Goal: Obtain resource: Obtain resource

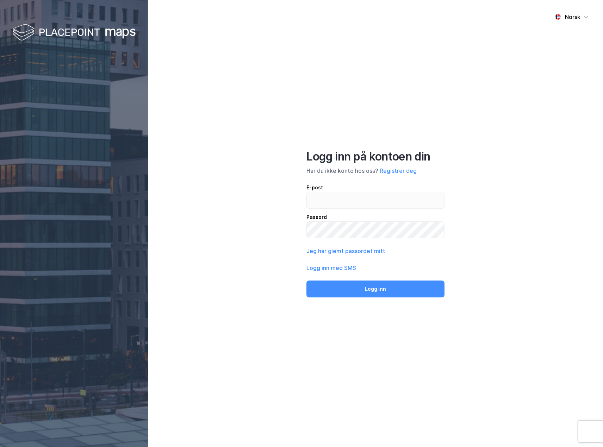
type input "[EMAIL_ADDRESS][DOMAIN_NAME]"
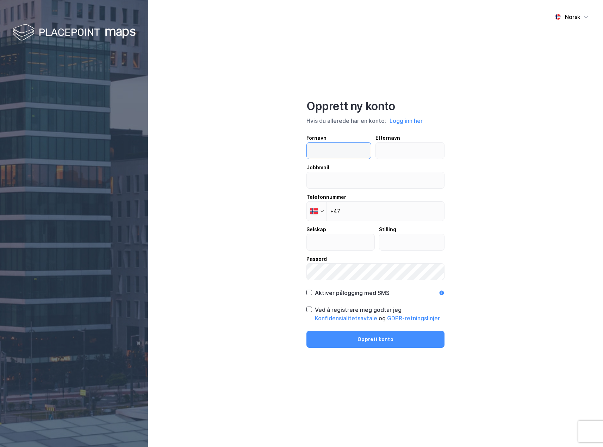
click at [314, 149] on input "text" at bounding box center [339, 151] width 64 height 16
type input "Pernille"
type input "Strand"
type input "[EMAIL_ADDRESS][DOMAIN_NAME]"
type input "VESTENFJELDSKE EIENDOM AS"
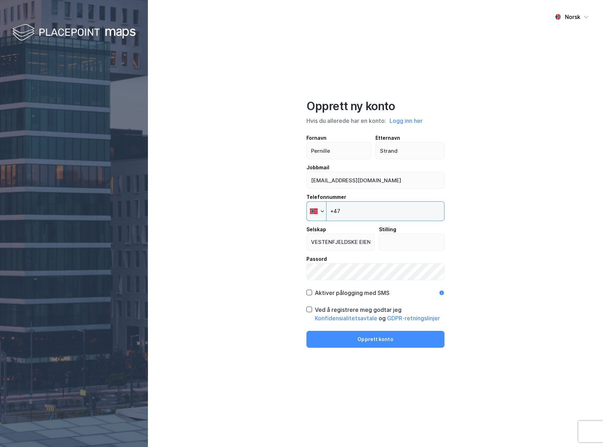
click at [356, 211] on input "+47" at bounding box center [375, 211] width 138 height 20
type input "[PHONE_NUMBER]"
click at [397, 245] on input "text" at bounding box center [411, 242] width 65 height 16
type input "Administrasjonsansvarlig"
click at [309, 293] on icon at bounding box center [309, 292] width 4 height 2
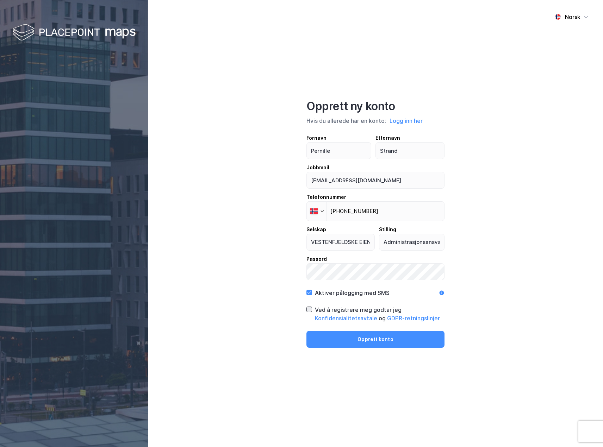
click at [310, 308] on icon at bounding box center [309, 309] width 5 height 5
click at [338, 333] on button "Opprett konto" at bounding box center [375, 339] width 138 height 17
click at [344, 345] on button "Opprett konto" at bounding box center [375, 339] width 138 height 17
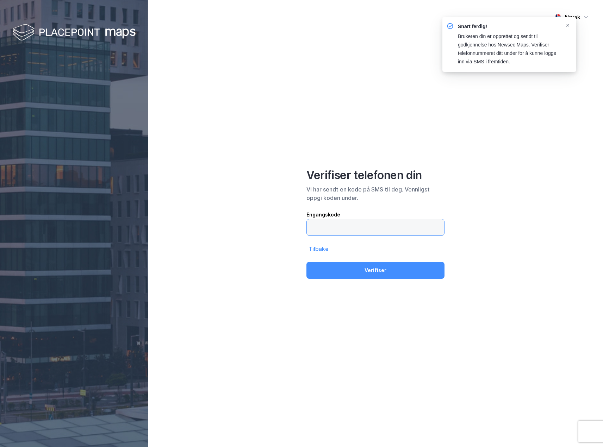
click at [360, 226] on input "text" at bounding box center [375, 227] width 137 height 16
type input "268076"
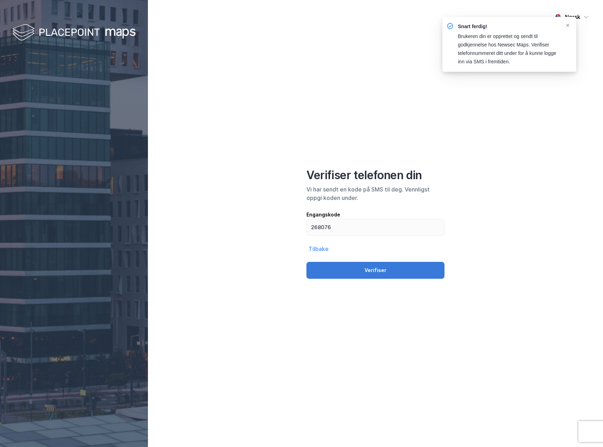
click at [354, 268] on button "Verifiser" at bounding box center [375, 270] width 138 height 17
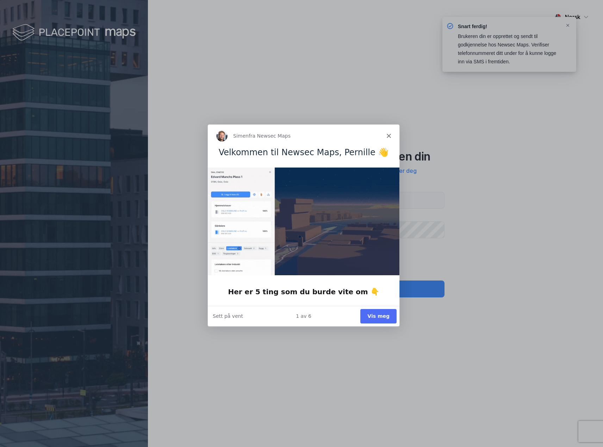
click at [373, 319] on button "Vis meg" at bounding box center [378, 316] width 36 height 14
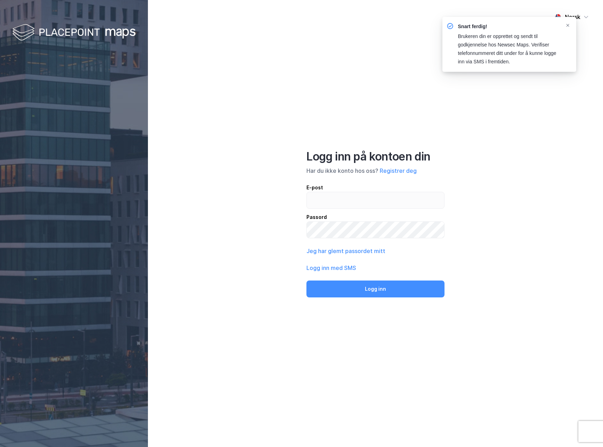
click at [338, 189] on div "E-post" at bounding box center [375, 187] width 138 height 8
click at [338, 192] on input "email" at bounding box center [375, 200] width 137 height 16
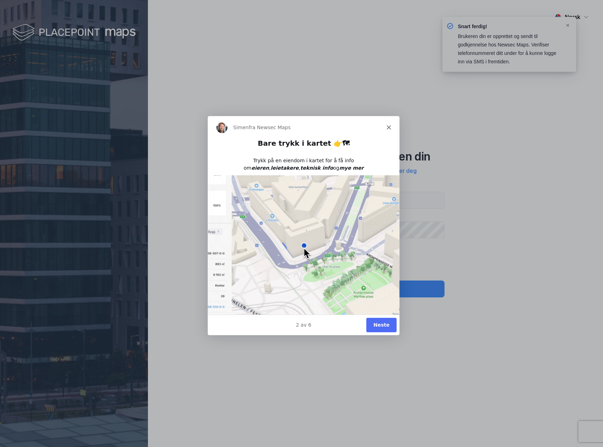
click at [389, 126] on icon "Lukk" at bounding box center [388, 127] width 4 height 4
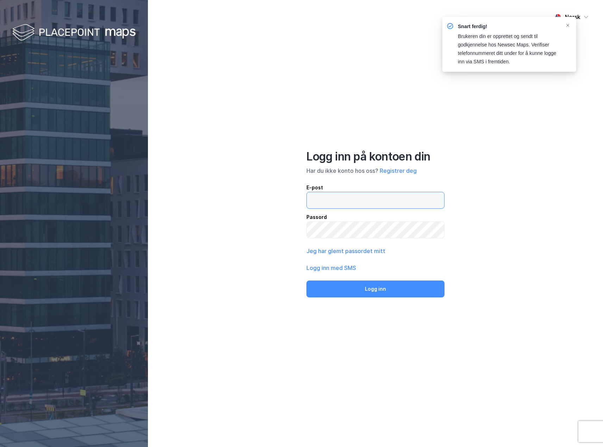
click at [323, 202] on input "email" at bounding box center [375, 200] width 137 height 16
type input "[EMAIL_ADDRESS][DOMAIN_NAME]"
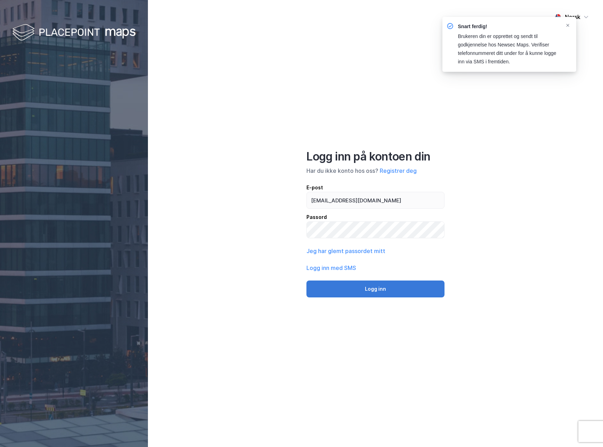
click at [343, 285] on button "Logg inn" at bounding box center [375, 289] width 138 height 17
click at [351, 292] on button "Logg inn" at bounding box center [375, 289] width 138 height 17
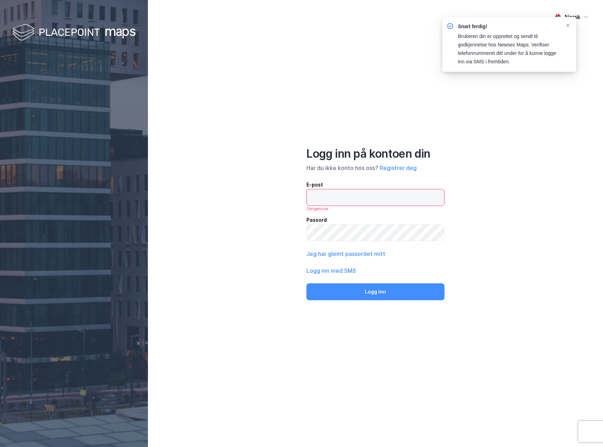
click at [336, 202] on input "email" at bounding box center [375, 197] width 137 height 16
type input "[EMAIL_ADDRESS][DOMAIN_NAME]"
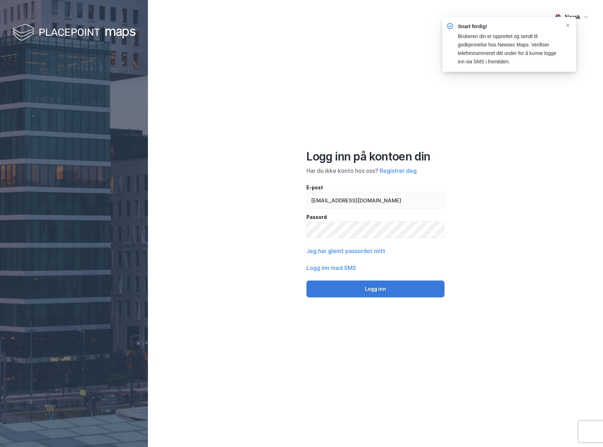
click at [378, 286] on button "Logg inn" at bounding box center [375, 289] width 138 height 17
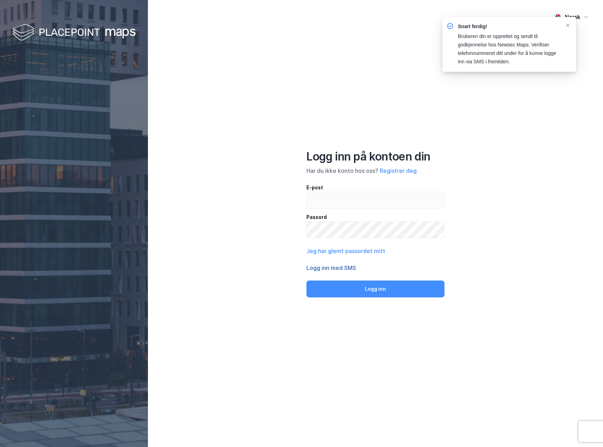
click at [335, 265] on button "Logg inn med SMS" at bounding box center [331, 268] width 50 height 8
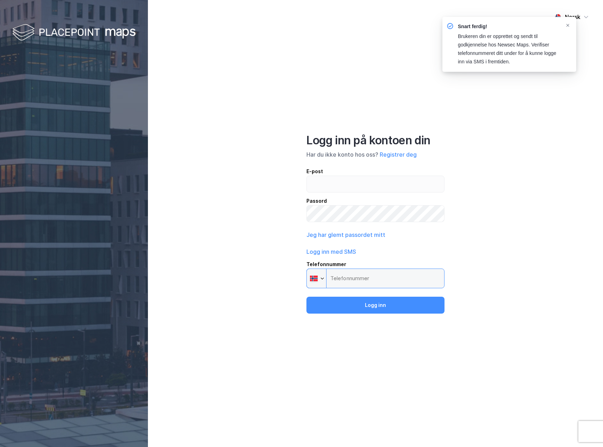
click at [336, 278] on input "Telefonnummer Phone" at bounding box center [375, 279] width 138 height 20
type input "[PHONE_NUMBER]"
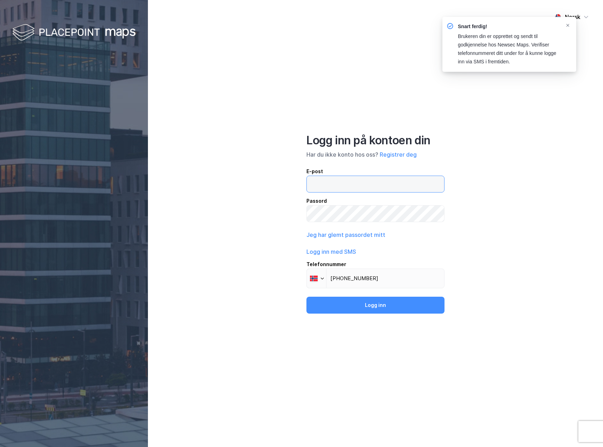
type input "[EMAIL_ADDRESS][DOMAIN_NAME]"
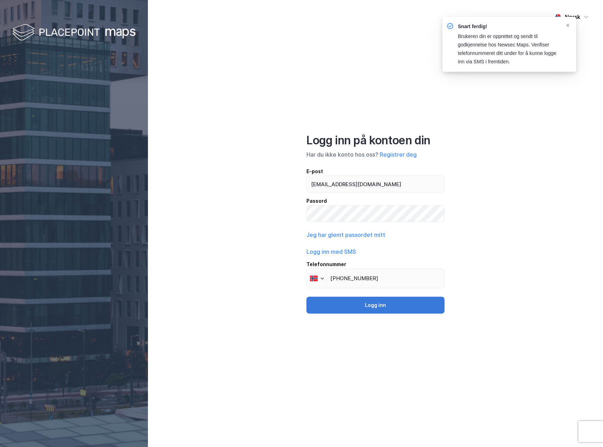
click at [358, 308] on button "Logg inn" at bounding box center [375, 305] width 138 height 17
click at [379, 299] on button "Logg inn" at bounding box center [375, 305] width 138 height 17
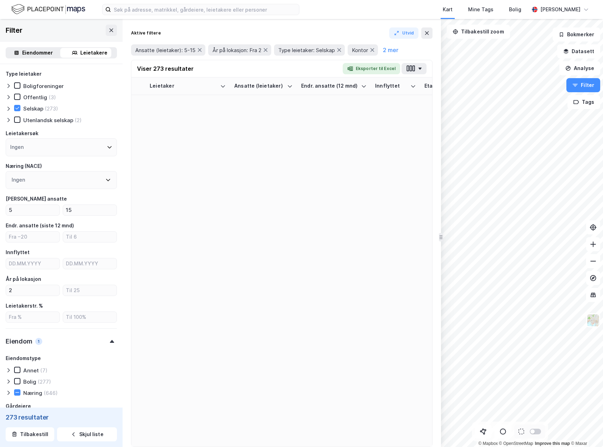
type input "Ja (273)"
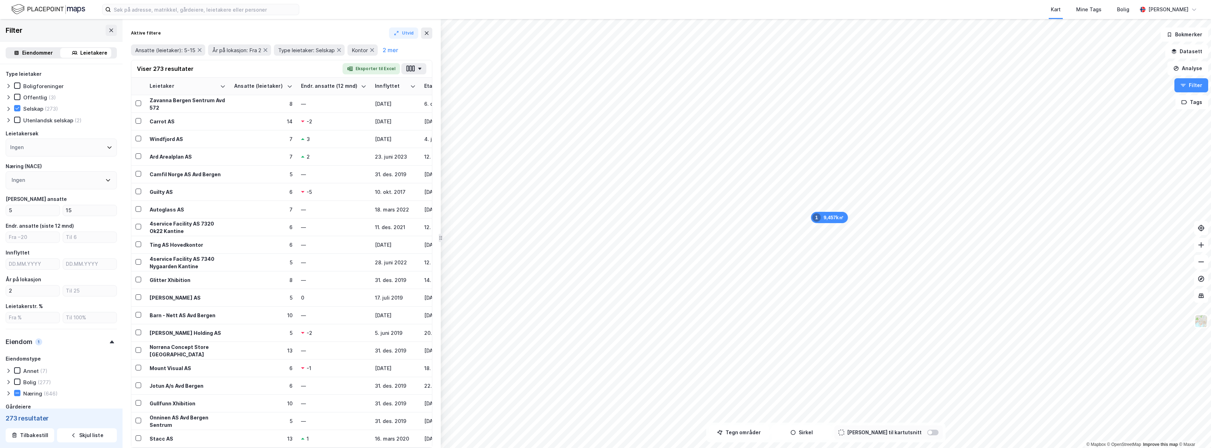
click at [29, 9] on img at bounding box center [48, 9] width 74 height 12
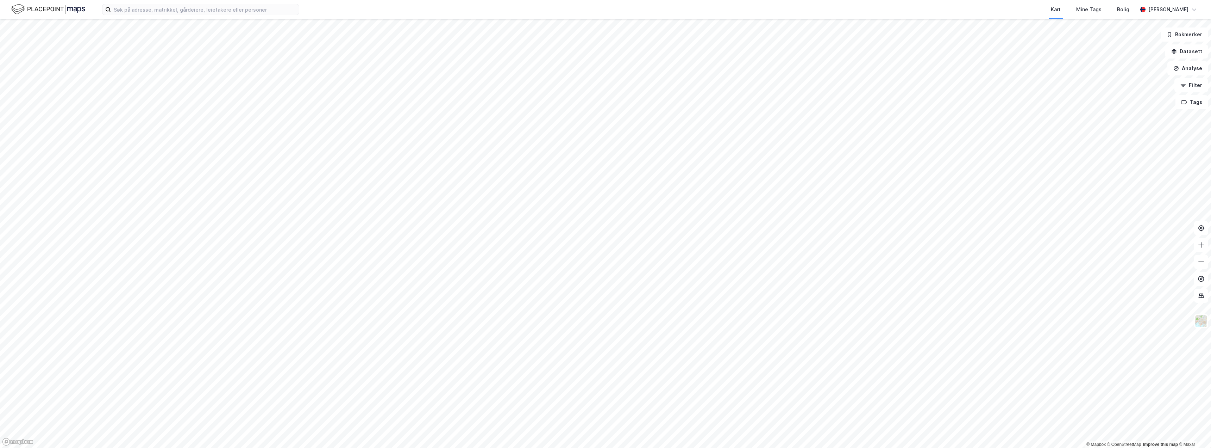
click at [32, 18] on div "Kart Mine Tags Bolig Pernille Strand" at bounding box center [605, 9] width 1211 height 19
click at [214, 14] on input at bounding box center [205, 9] width 188 height 11
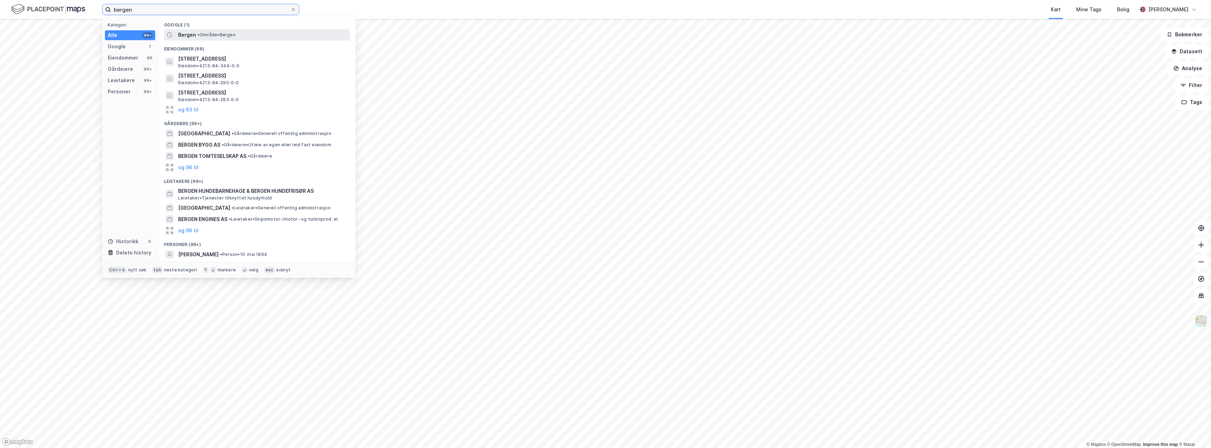
type input "bergen"
click at [208, 35] on span "• Område • Bergen" at bounding box center [217, 35] width 38 height 6
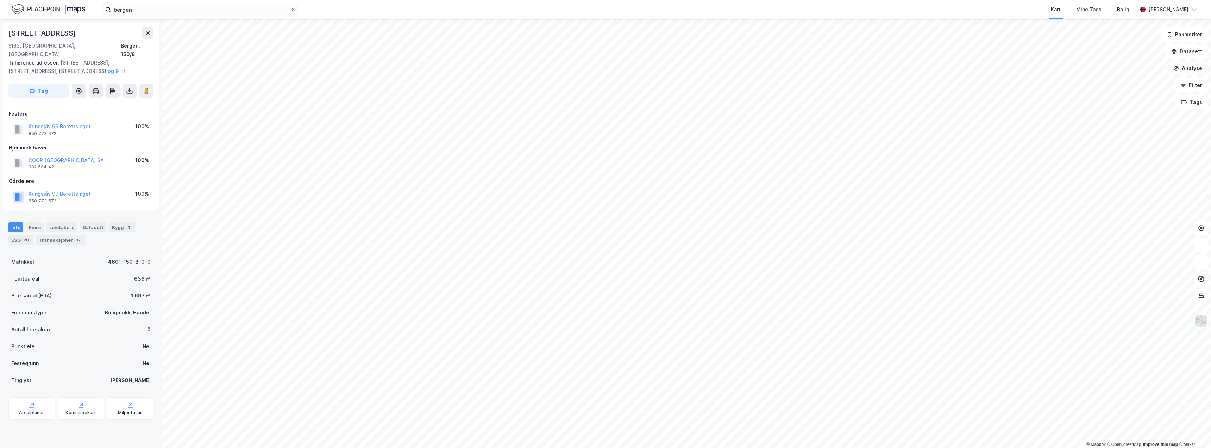
click at [602, 68] on button "Analyse" at bounding box center [1188, 68] width 41 height 14
click at [602, 85] on div "Tegn område" at bounding box center [1126, 83] width 61 height 6
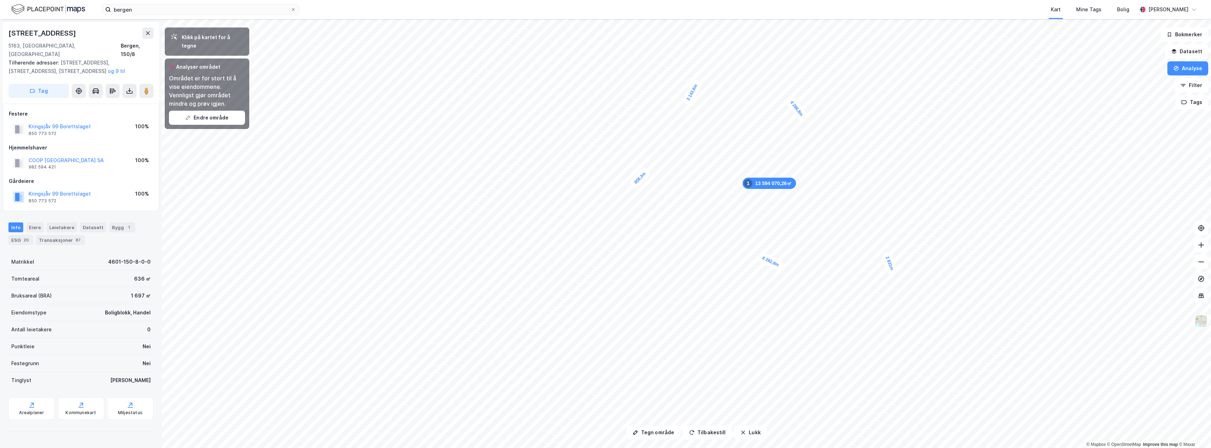
drag, startPoint x: 785, startPoint y: 275, endPoint x: 775, endPoint y: 265, distance: 14.4
click at [602, 265] on div "6 282,9m" at bounding box center [771, 261] width 28 height 20
click at [602, 435] on button "Tegn område" at bounding box center [654, 432] width 54 height 14
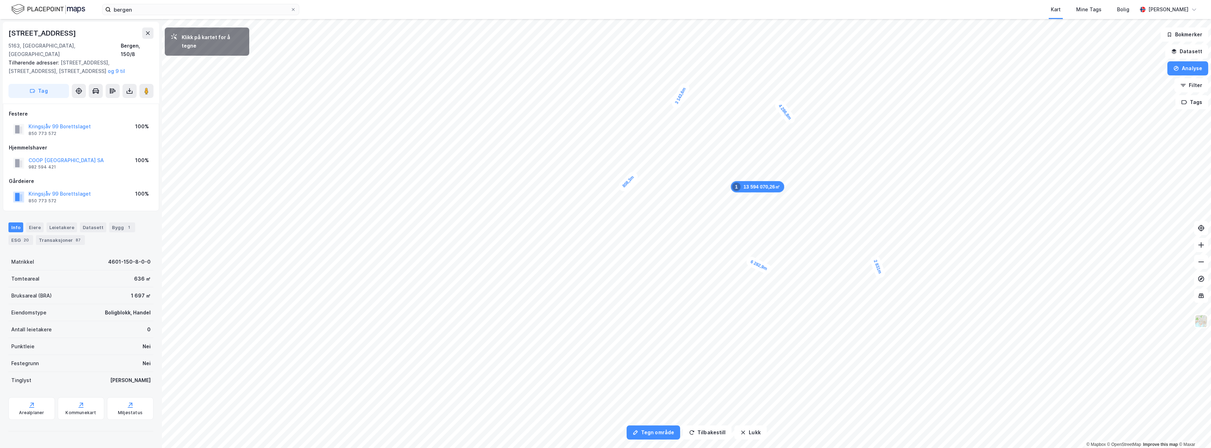
drag, startPoint x: 649, startPoint y: 434, endPoint x: 761, endPoint y: 267, distance: 201.8
click at [602, 267] on div "6 282,9m" at bounding box center [759, 265] width 28 height 20
click at [602, 428] on button "Lukk" at bounding box center [751, 432] width 32 height 14
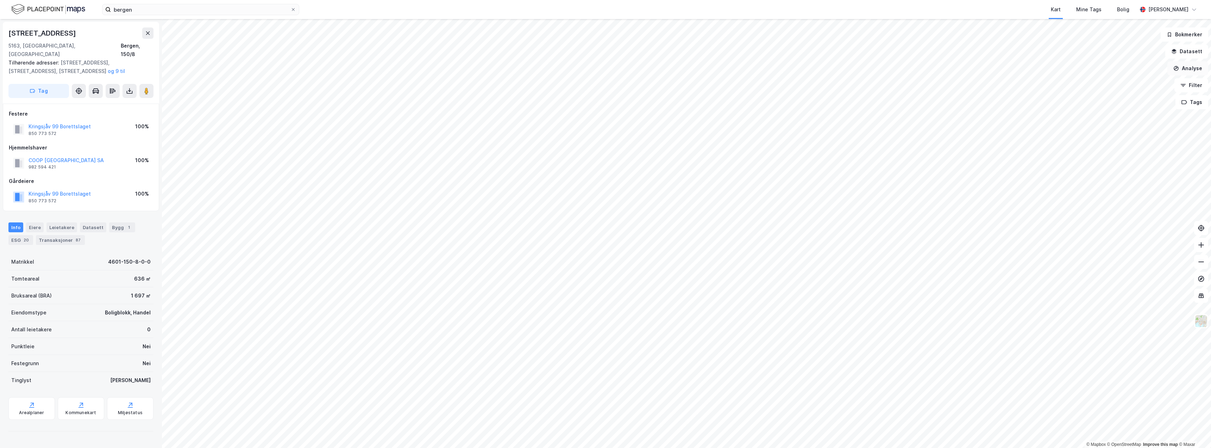
click at [602, 70] on icon "button" at bounding box center [1177, 68] width 6 height 6
click at [602, 84] on div "Tegn område" at bounding box center [1126, 83] width 61 height 6
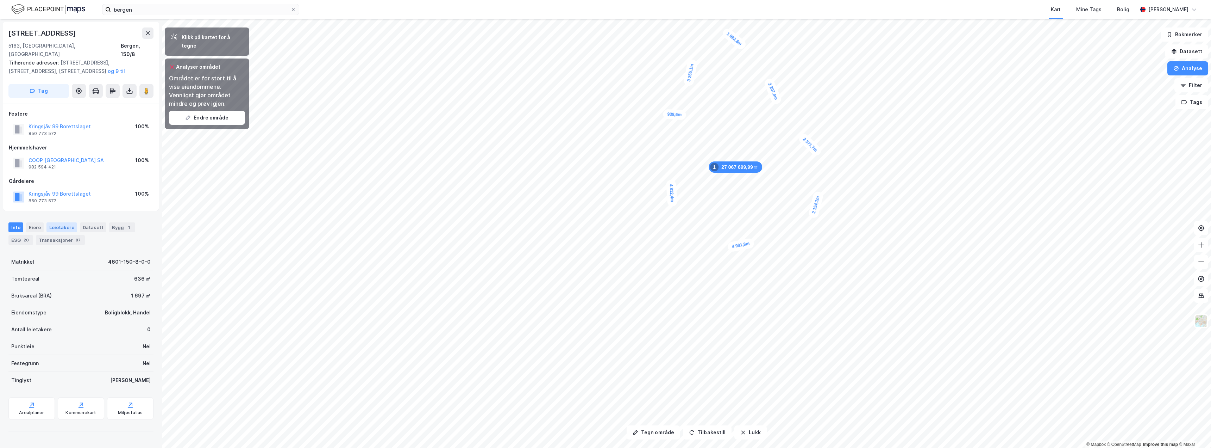
click at [51, 222] on div "Leietakere" at bounding box center [61, 227] width 31 height 10
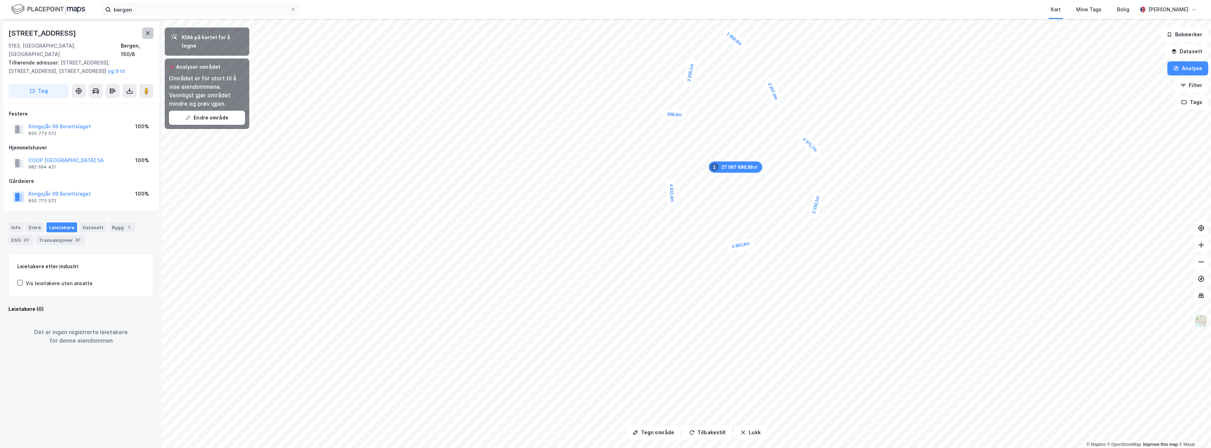
click at [144, 33] on button at bounding box center [147, 32] width 11 height 11
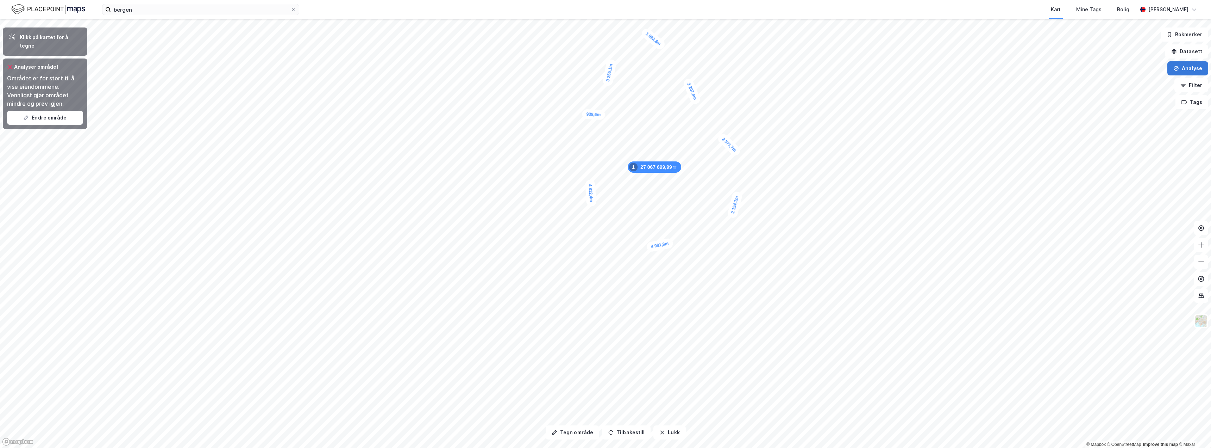
click at [602, 71] on button "Analyse" at bounding box center [1188, 68] width 41 height 14
click at [602, 436] on button "Lukk" at bounding box center [670, 432] width 32 height 14
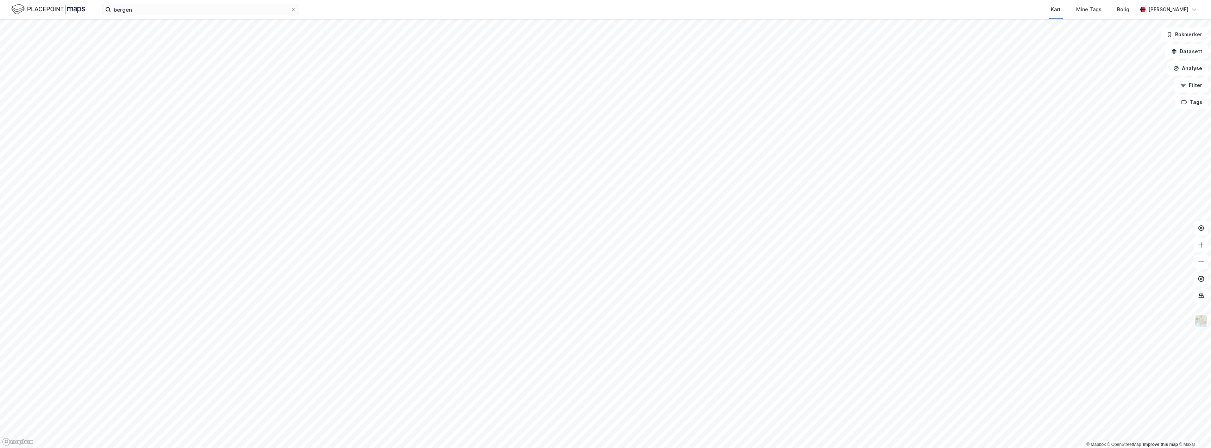
click at [33, 12] on img at bounding box center [48, 9] width 74 height 12
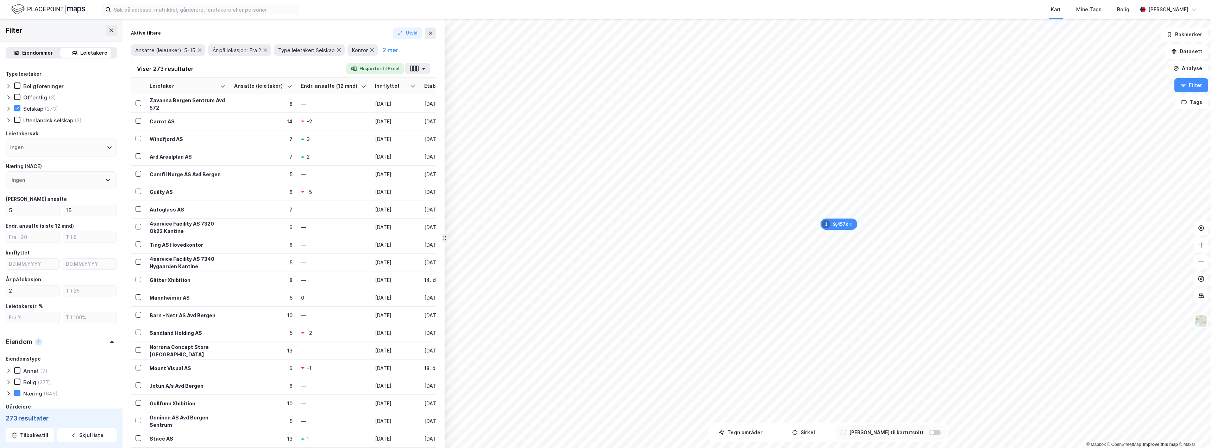
click at [24, 110] on div "Selskap" at bounding box center [33, 108] width 20 height 7
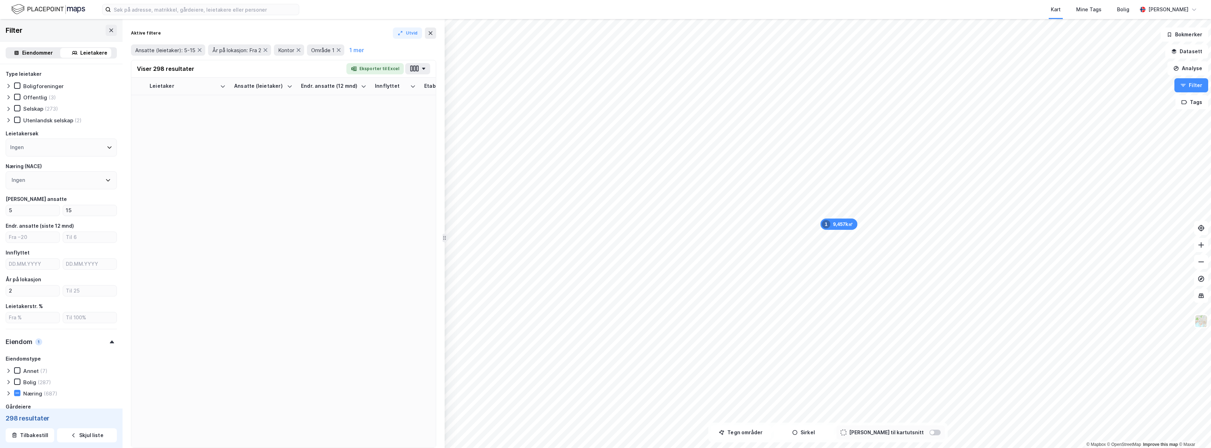
click at [24, 110] on div "Selskap" at bounding box center [33, 108] width 20 height 7
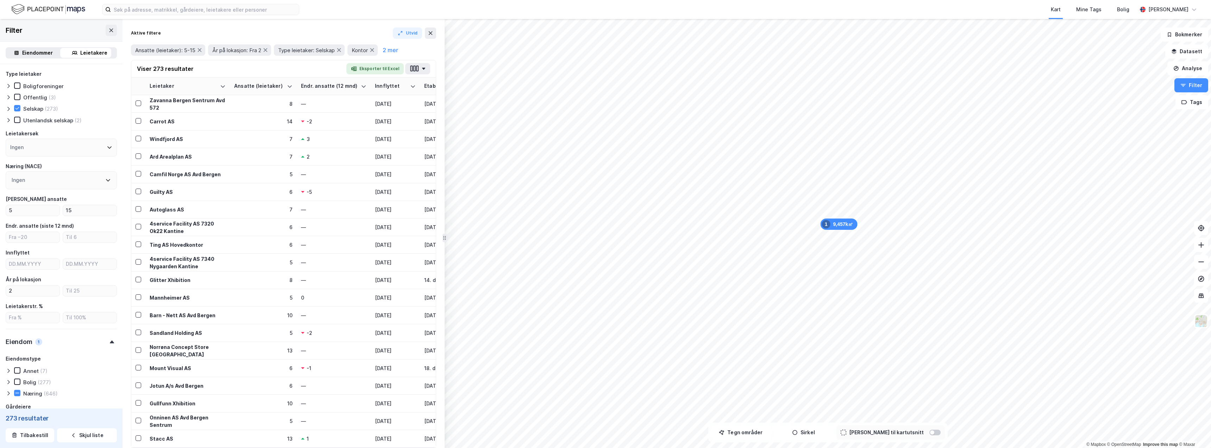
click at [38, 148] on div "Ingen" at bounding box center [61, 147] width 111 height 18
click at [107, 148] on icon at bounding box center [110, 147] width 6 height 6
click at [104, 120] on div "Utenlandsk selskap (2)" at bounding box center [61, 120] width 111 height 7
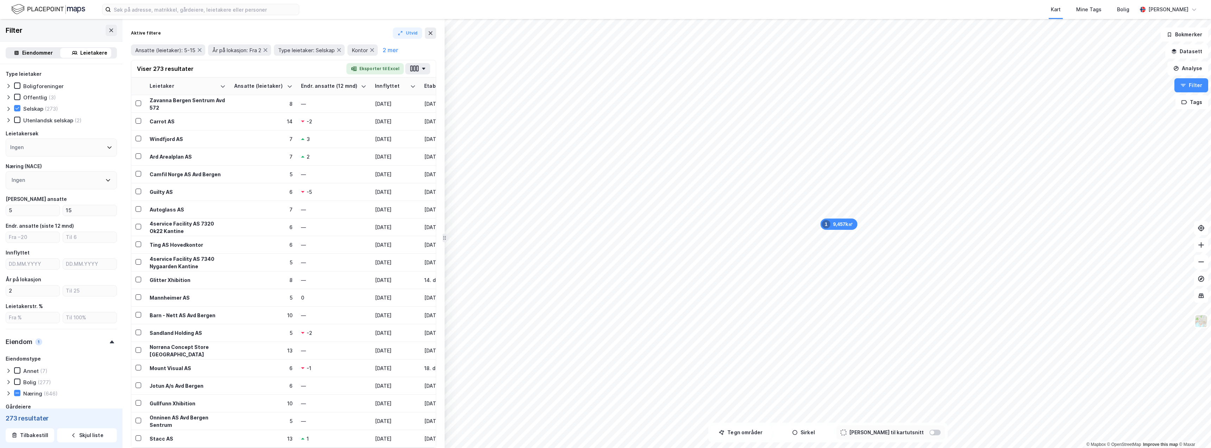
click at [87, 182] on div "Ingen" at bounding box center [61, 180] width 111 height 18
click at [98, 181] on div "Ingen" at bounding box center [61, 180] width 111 height 18
click at [107, 177] on div "Ingen" at bounding box center [61, 180] width 111 height 18
click at [105, 177] on icon at bounding box center [108, 180] width 6 height 6
click at [106, 121] on div "Utenlandsk selskap (2)" at bounding box center [61, 120] width 111 height 7
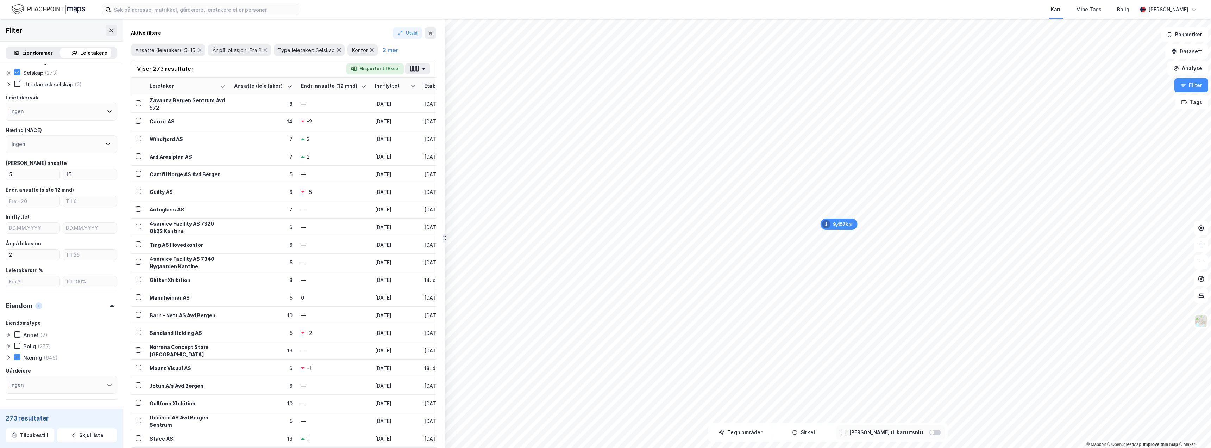
scroll to position [8, 0]
click at [8, 101] on icon at bounding box center [9, 101] width 6 height 6
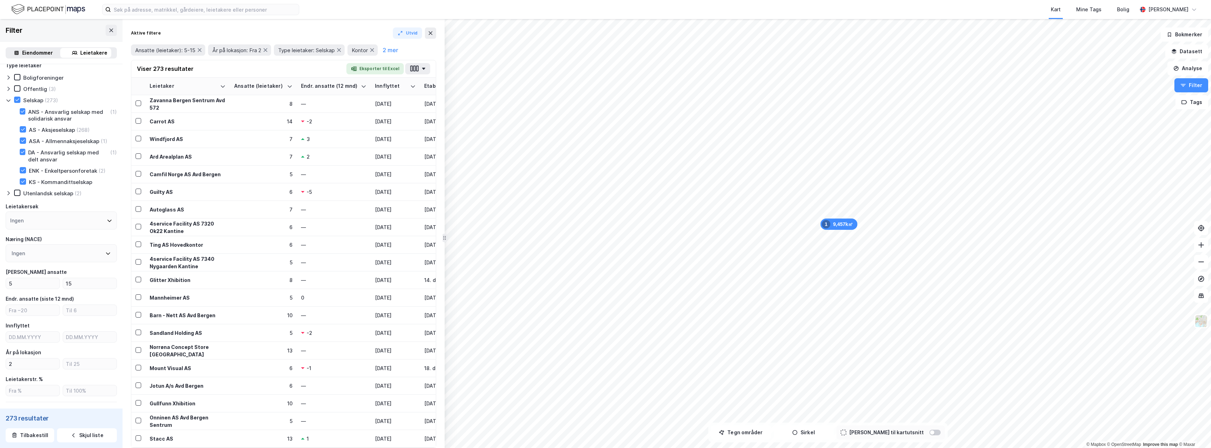
scroll to position [0, 0]
click at [20, 180] on icon at bounding box center [22, 178] width 5 height 5
click at [86, 260] on div "Ingen" at bounding box center [61, 261] width 111 height 18
click at [94, 247] on div "Næring (NACE)" at bounding box center [61, 247] width 111 height 8
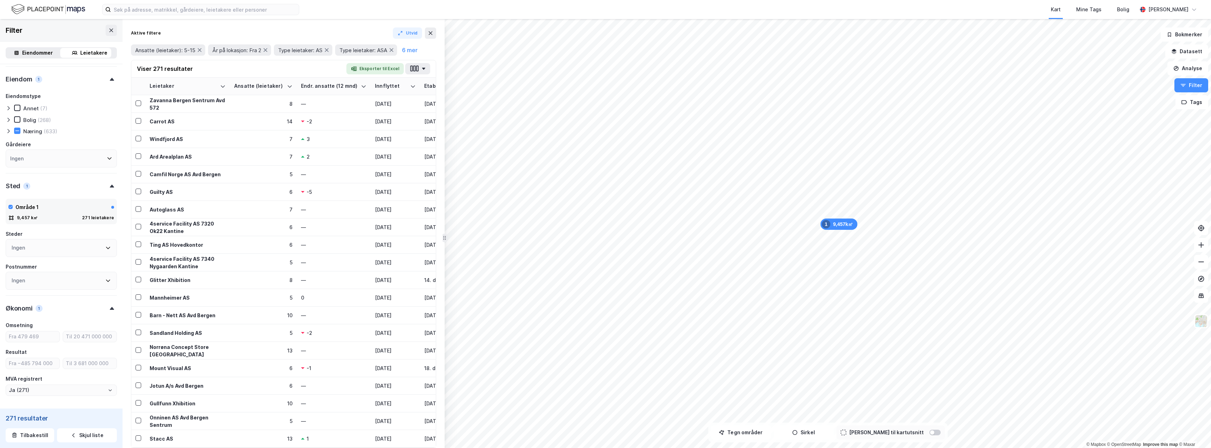
scroll to position [352, 0]
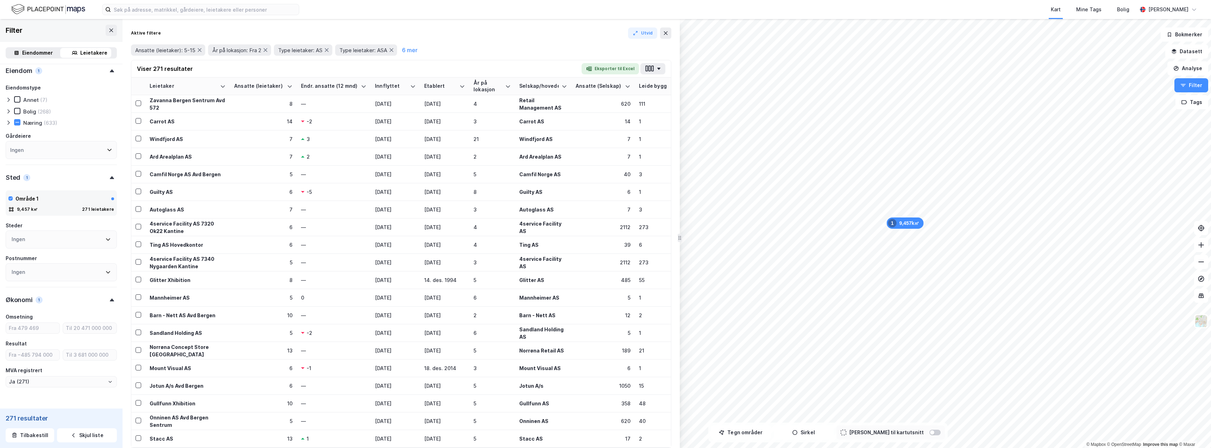
drag, startPoint x: 444, startPoint y: 239, endPoint x: 680, endPoint y: 279, distance: 239.5
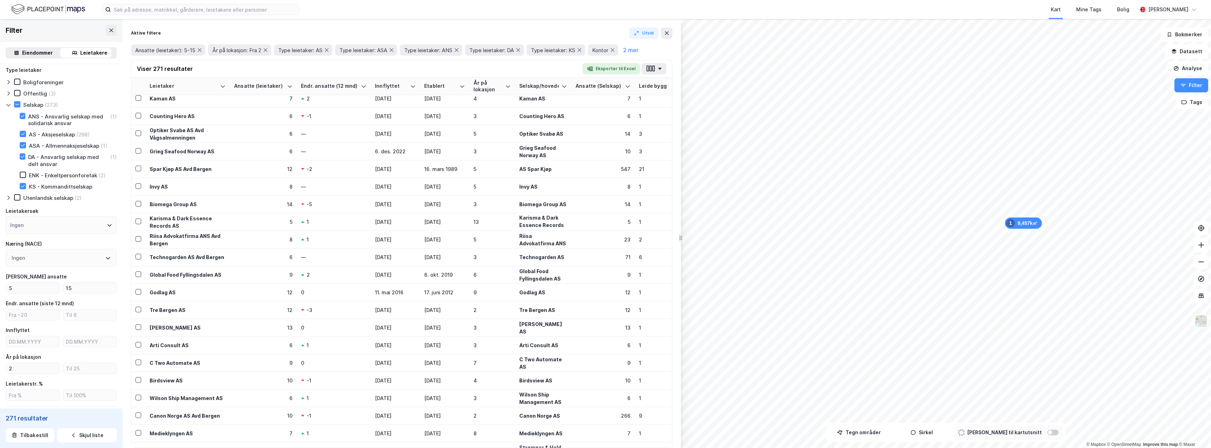
scroll to position [0, 0]
click at [7, 87] on icon at bounding box center [9, 86] width 6 height 6
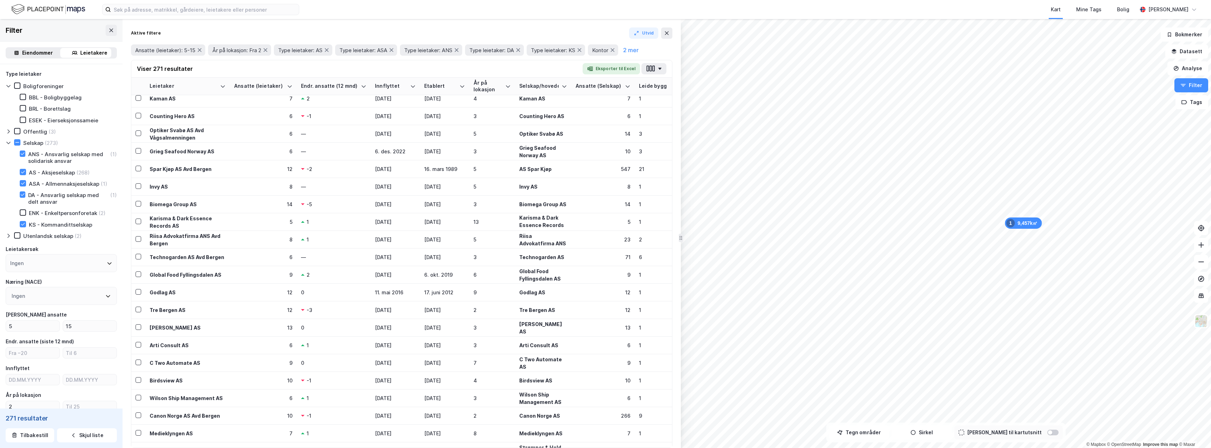
click at [7, 87] on icon at bounding box center [9, 86] width 6 height 6
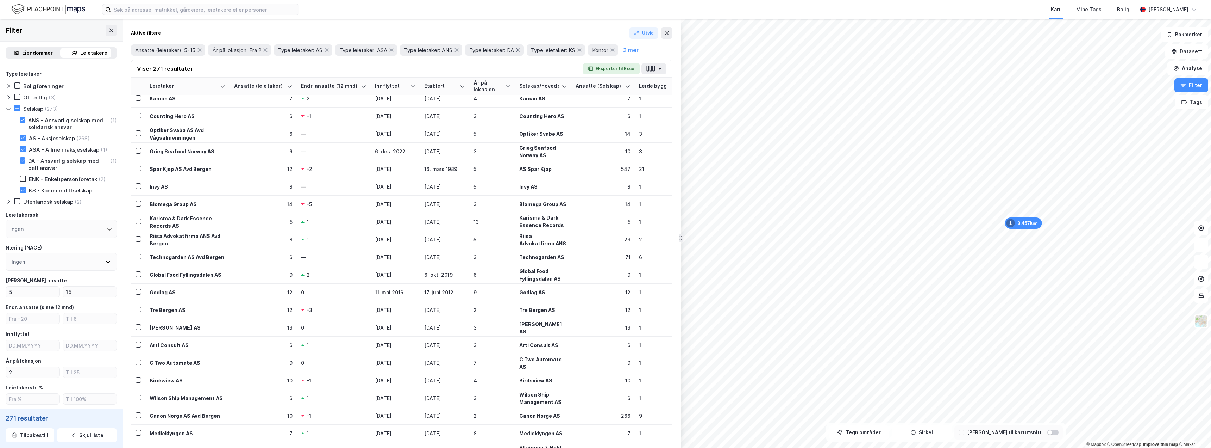
click at [60, 263] on div "Ingen" at bounding box center [61, 261] width 111 height 18
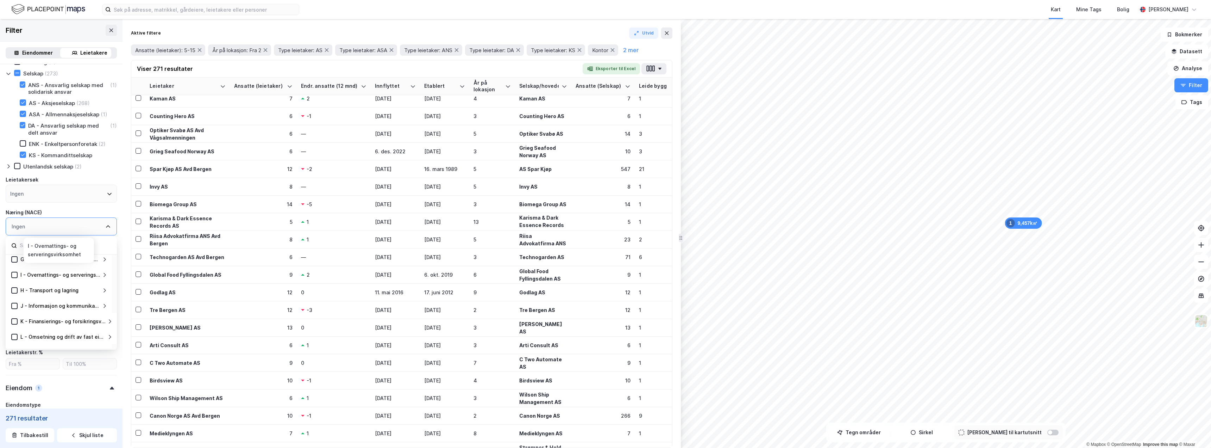
scroll to position [106, 0]
click at [80, 297] on div "J - Informasjon og kommunikasjon" at bounding box center [60, 296] width 80 height 8
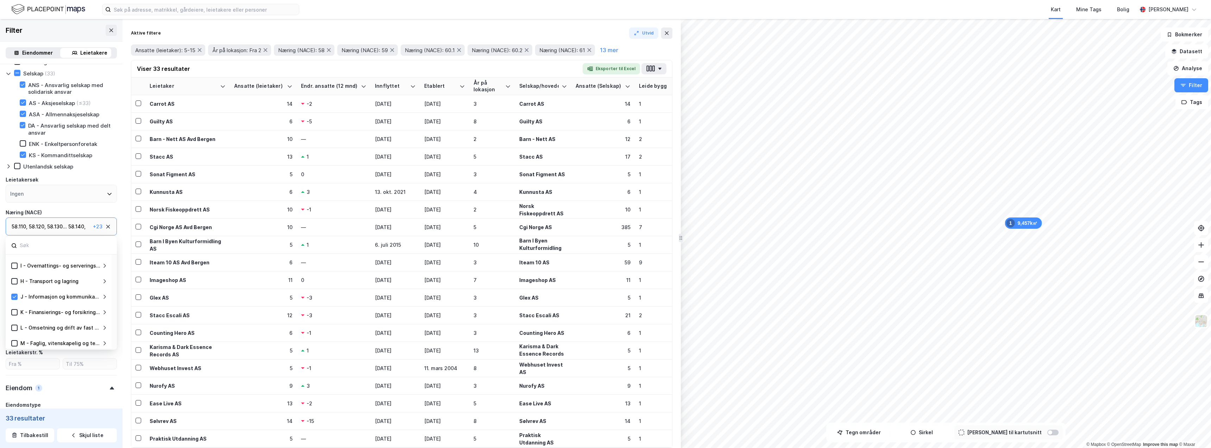
click at [105, 297] on icon at bounding box center [105, 297] width 6 height 6
click at [14, 298] on icon at bounding box center [14, 296] width 5 height 5
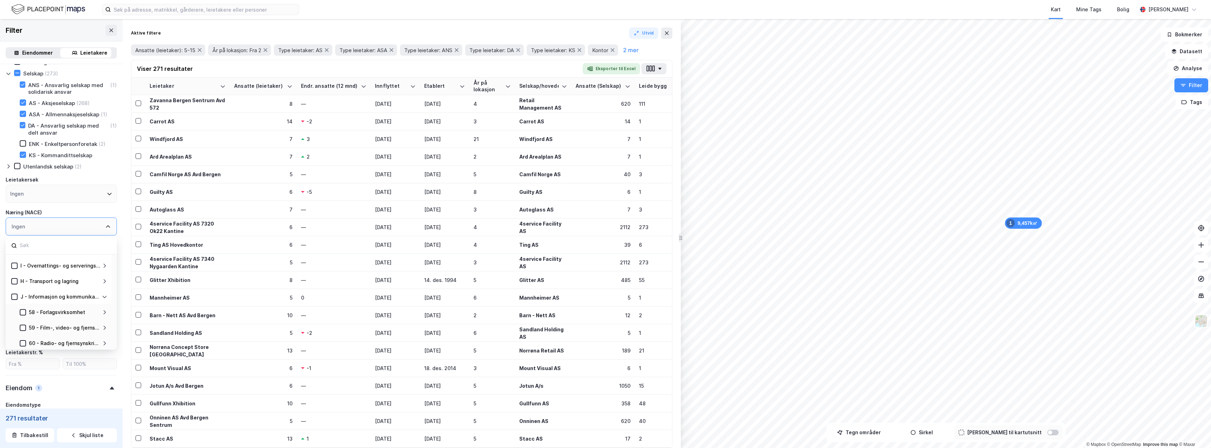
click at [40, 298] on div "J - Informasjon og kommunikasjon" at bounding box center [60, 296] width 80 height 8
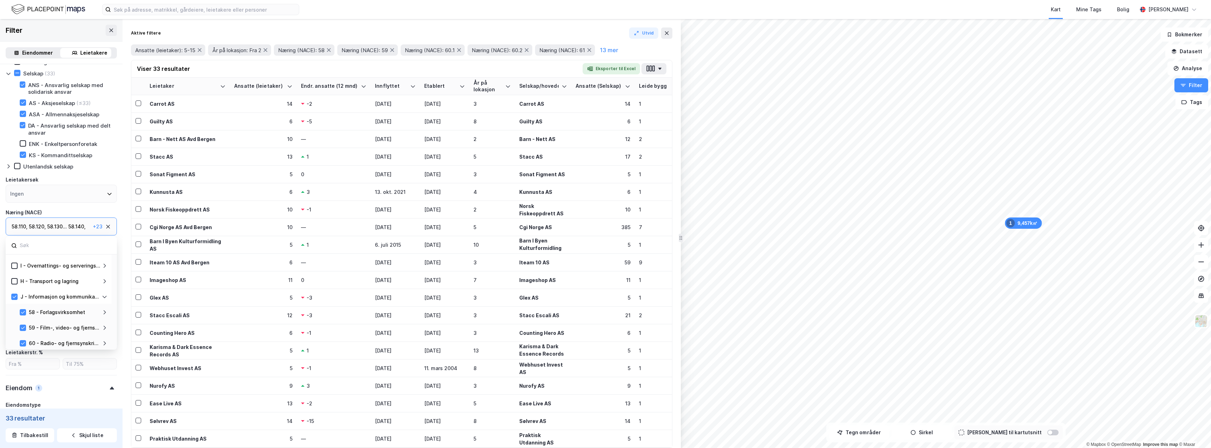
click at [105, 296] on icon at bounding box center [105, 297] width 6 height 6
click at [100, 312] on div "K - Finansierings- og forsikringsvirksomhet" at bounding box center [60, 312] width 80 height 8
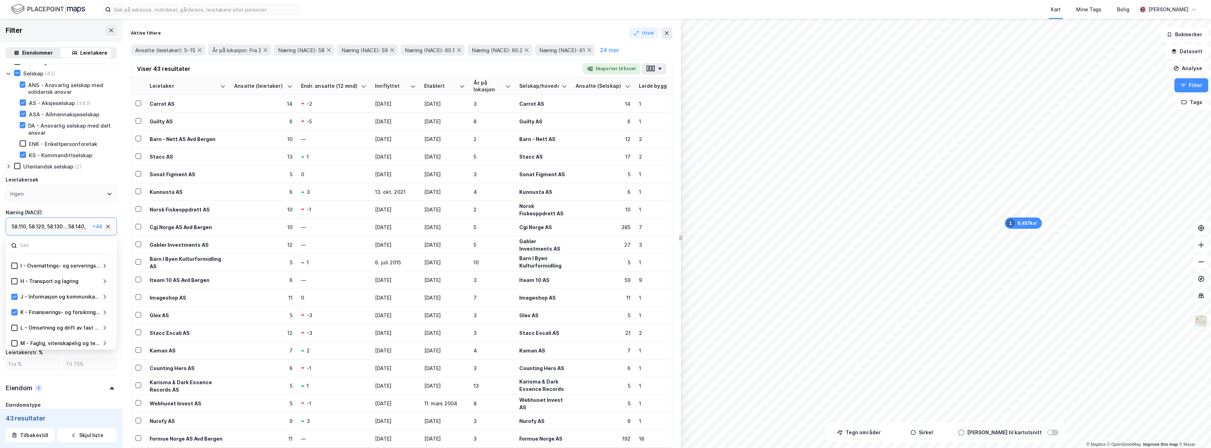
click at [103, 313] on icon at bounding box center [105, 312] width 6 height 6
click at [104, 311] on icon at bounding box center [105, 312] width 6 height 6
click at [106, 328] on icon at bounding box center [105, 328] width 6 height 6
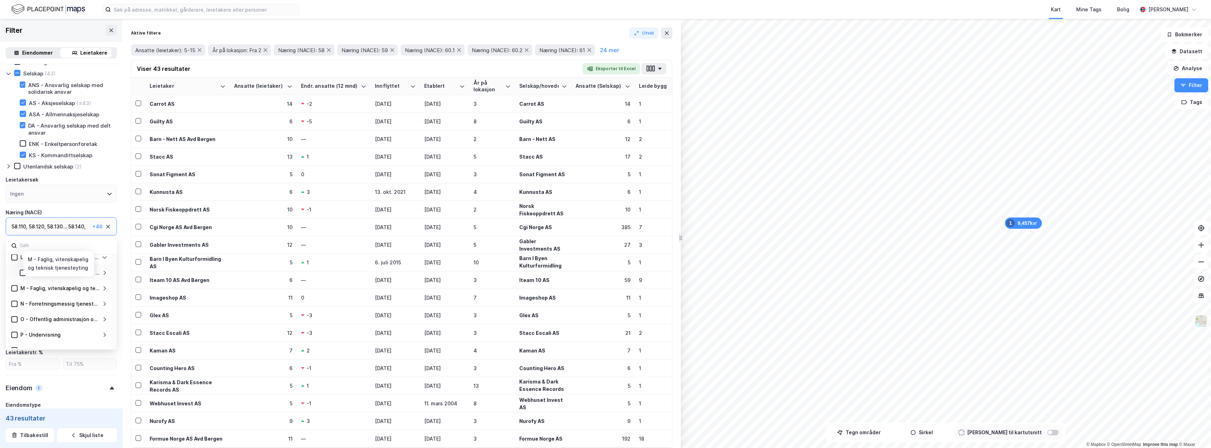
click at [104, 290] on icon at bounding box center [105, 288] width 2 height 4
click at [25, 307] on div at bounding box center [23, 303] width 6 height 6
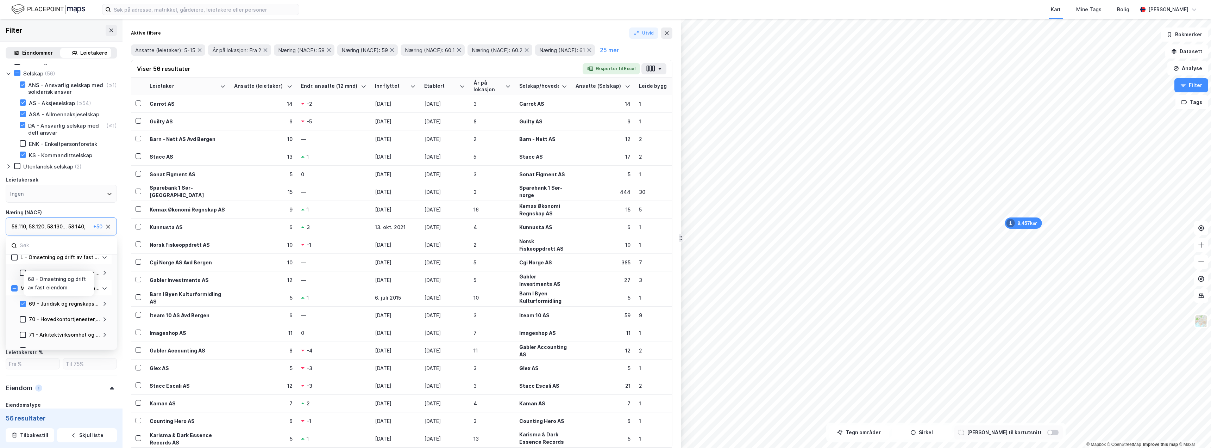
scroll to position [141, 0]
click at [15, 278] on icon at bounding box center [14, 276] width 5 height 5
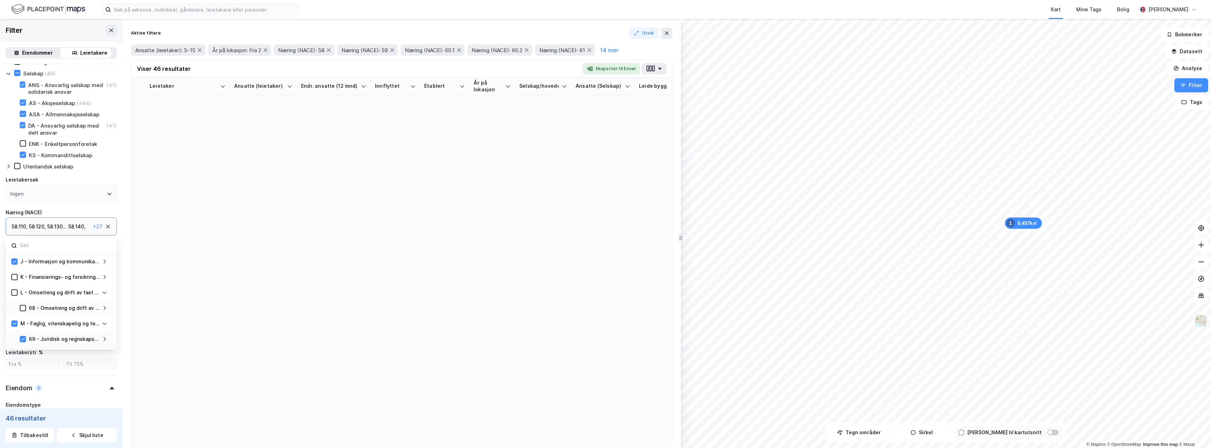
click at [15, 261] on icon at bounding box center [15, 261] width 4 height 2
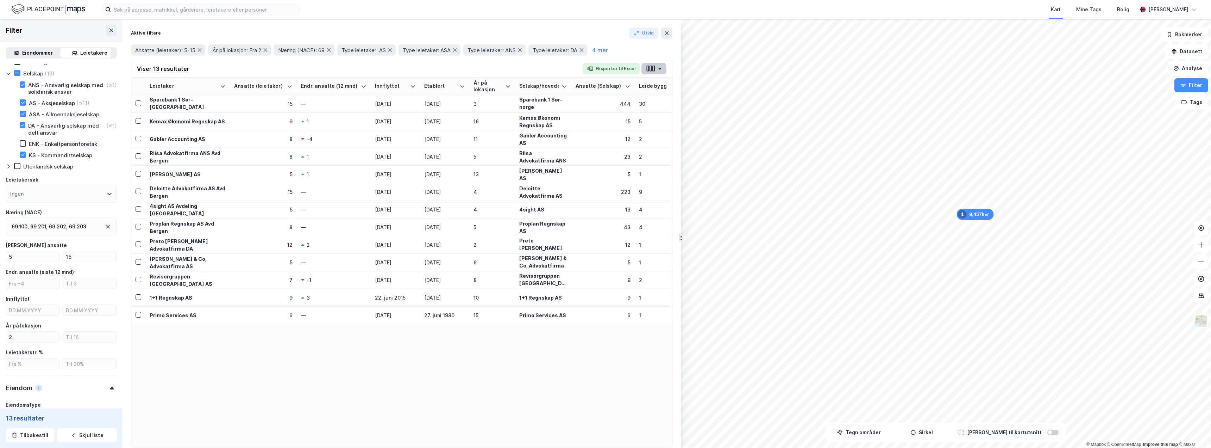
click at [606, 66] on button "button" at bounding box center [654, 68] width 25 height 11
click at [476, 379] on div "Leietaker Ansatte (leietaker) Endr. ansatte (12 mnd) Innflyttet Etablert År på …" at bounding box center [401, 262] width 541 height 370
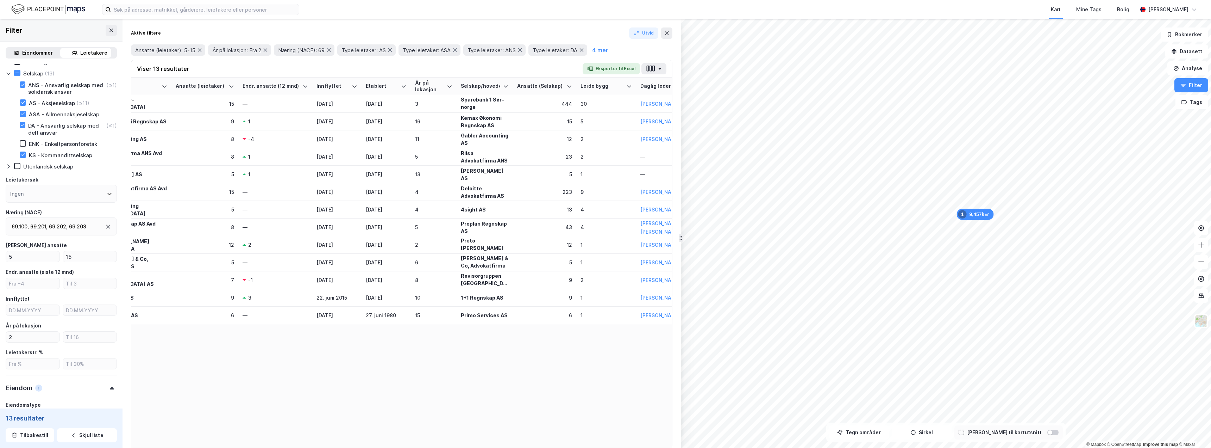
scroll to position [0, 0]
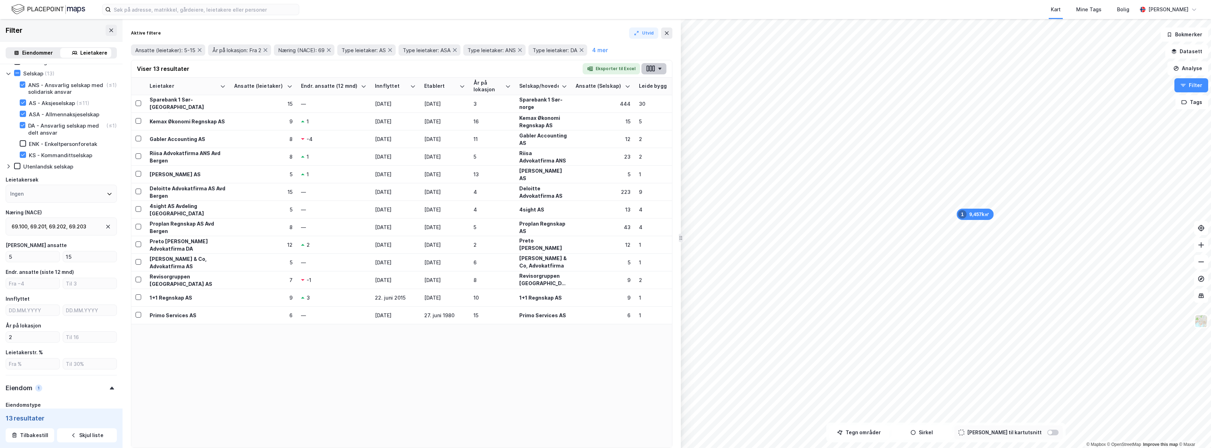
click at [606, 69] on icon "button" at bounding box center [650, 68] width 9 height 7
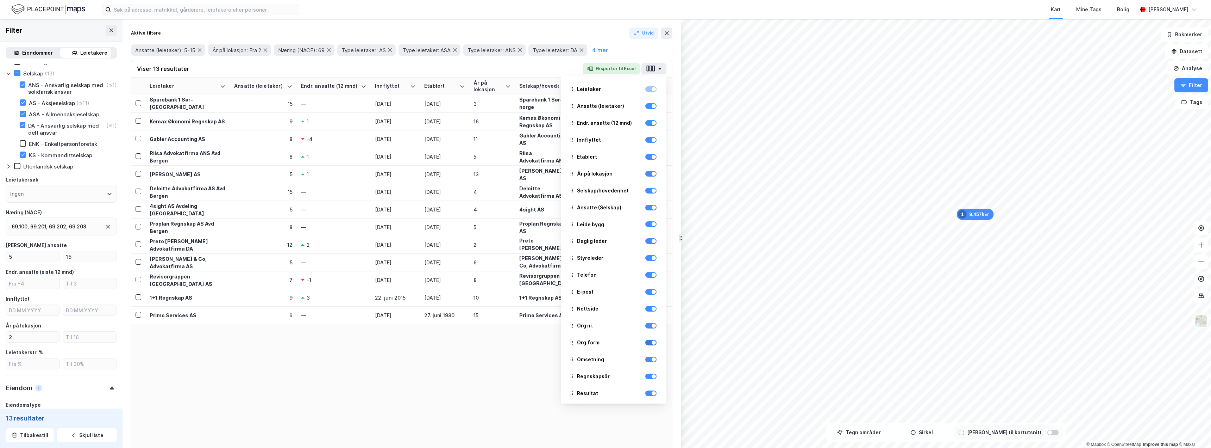
click at [606, 343] on div at bounding box center [650, 342] width 11 height 6
click at [606, 358] on div at bounding box center [650, 359] width 11 height 6
click at [606, 365] on div "Omsetning" at bounding box center [614, 358] width 94 height 15
click at [606, 379] on div at bounding box center [650, 376] width 11 height 8
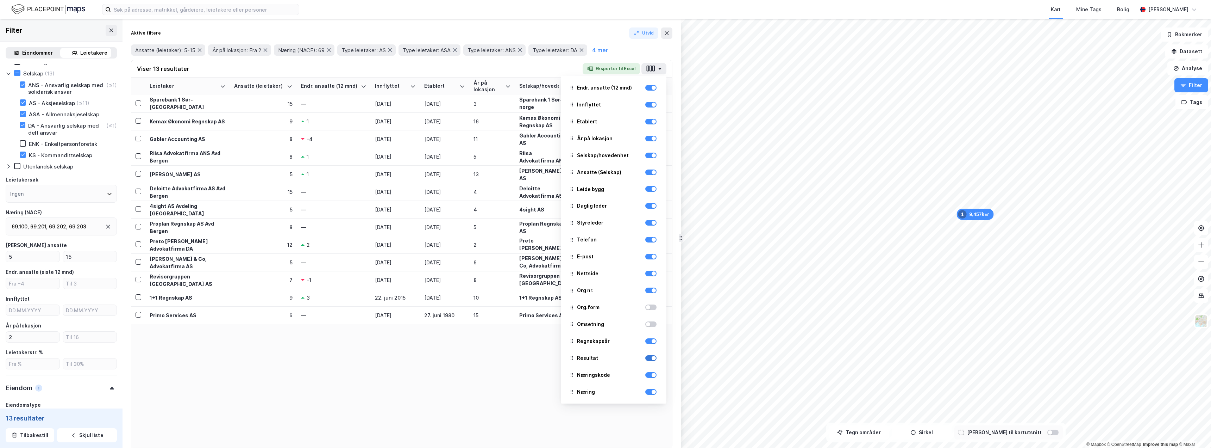
click at [606, 359] on div at bounding box center [650, 358] width 11 height 6
click at [606, 376] on div at bounding box center [650, 375] width 11 height 6
click at [606, 393] on div at bounding box center [650, 392] width 11 height 6
click at [606, 307] on div "MVA" at bounding box center [614, 302] width 94 height 15
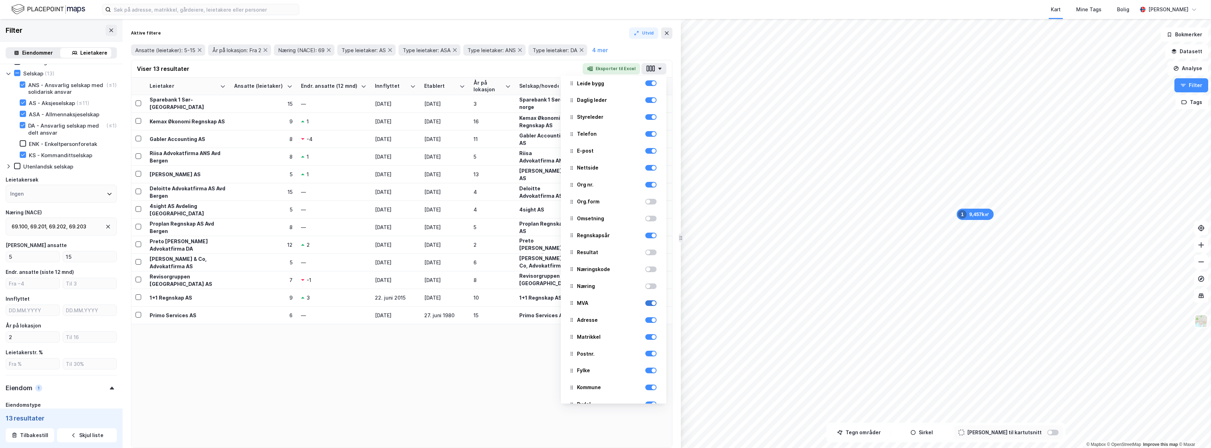
click at [606, 303] on div at bounding box center [650, 303] width 11 height 6
click at [606, 338] on div at bounding box center [650, 337] width 11 height 6
click at [606, 355] on div at bounding box center [650, 353] width 11 height 6
click at [606, 372] on div at bounding box center [650, 370] width 11 height 6
click at [606, 388] on div at bounding box center [650, 387] width 11 height 6
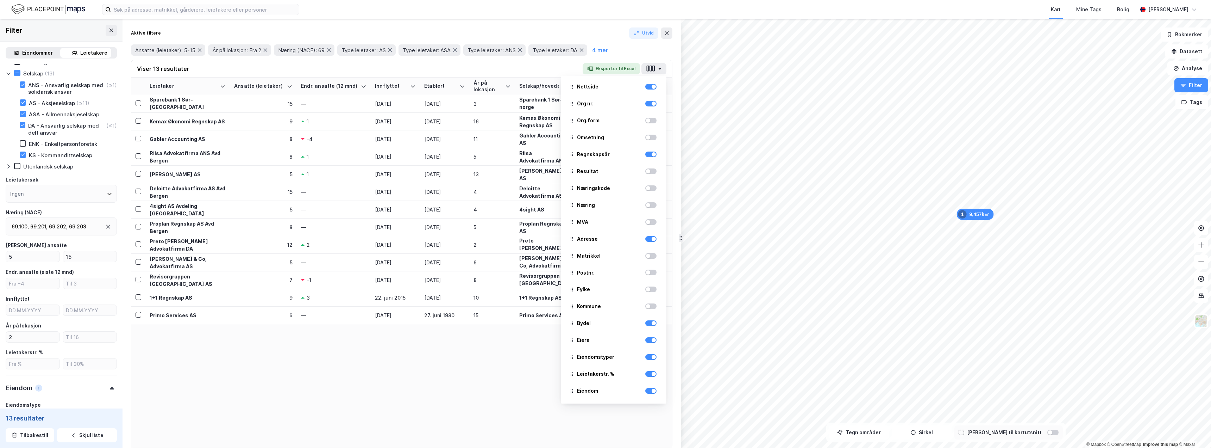
scroll to position [223, 0]
click at [606, 326] on div at bounding box center [650, 322] width 11 height 8
click at [606, 340] on div at bounding box center [654, 339] width 4 height 4
click at [606, 356] on div at bounding box center [650, 356] width 11 height 6
click at [606, 324] on div at bounding box center [650, 322] width 11 height 6
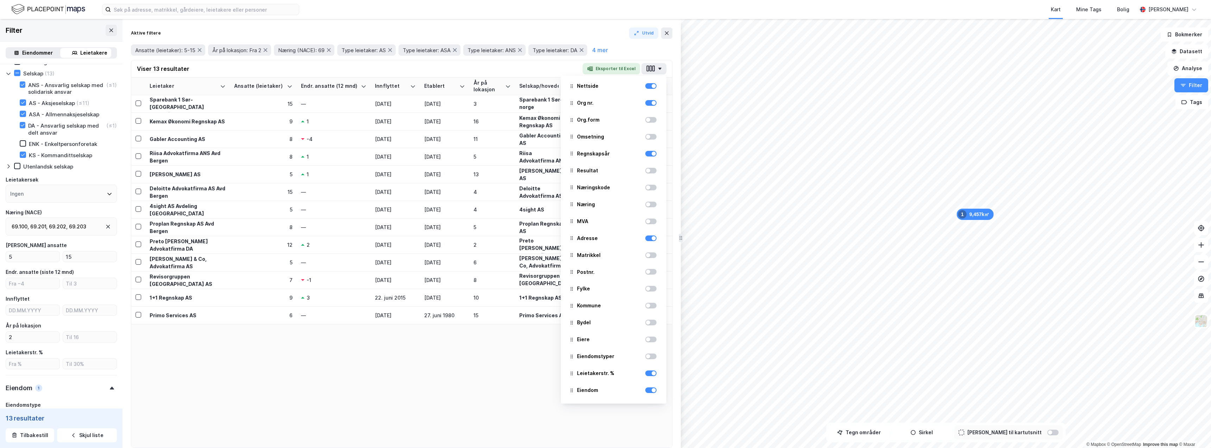
click at [606, 378] on div "Leietakerstr. %" at bounding box center [614, 372] width 94 height 15
click at [606, 392] on div at bounding box center [650, 390] width 11 height 6
click at [606, 376] on div at bounding box center [650, 373] width 11 height 8
click at [606, 377] on div at bounding box center [650, 373] width 11 height 8
click at [606, 375] on div at bounding box center [650, 373] width 11 height 6
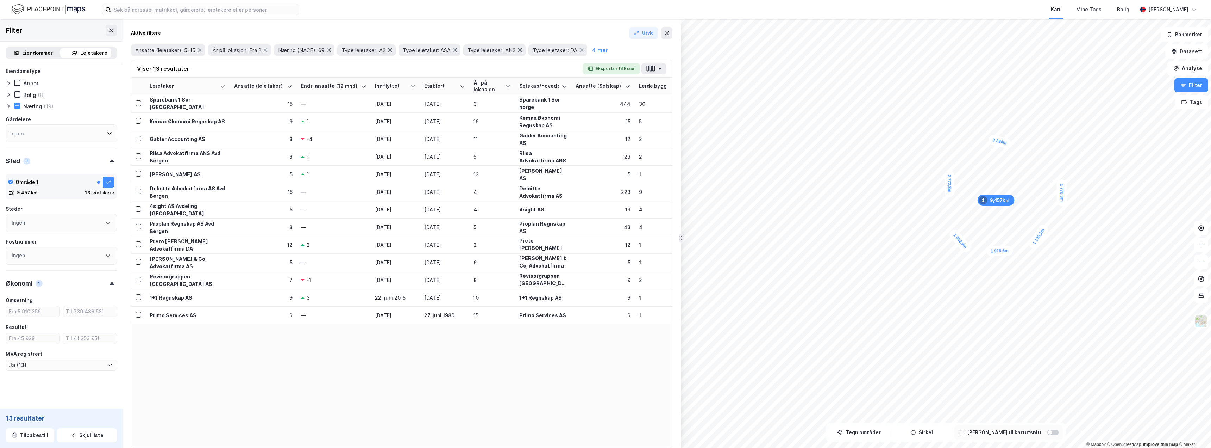
scroll to position [372, 0]
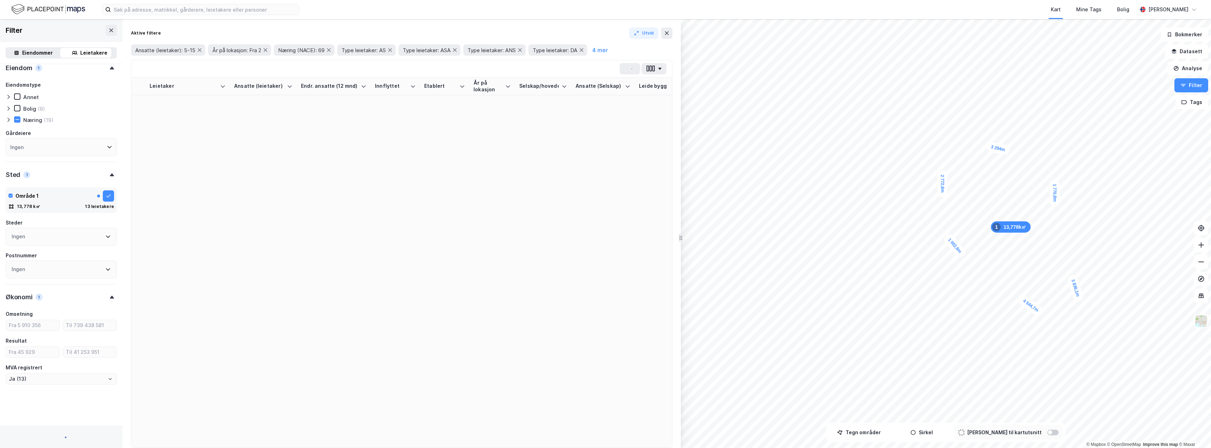
type input "Ja (18)"
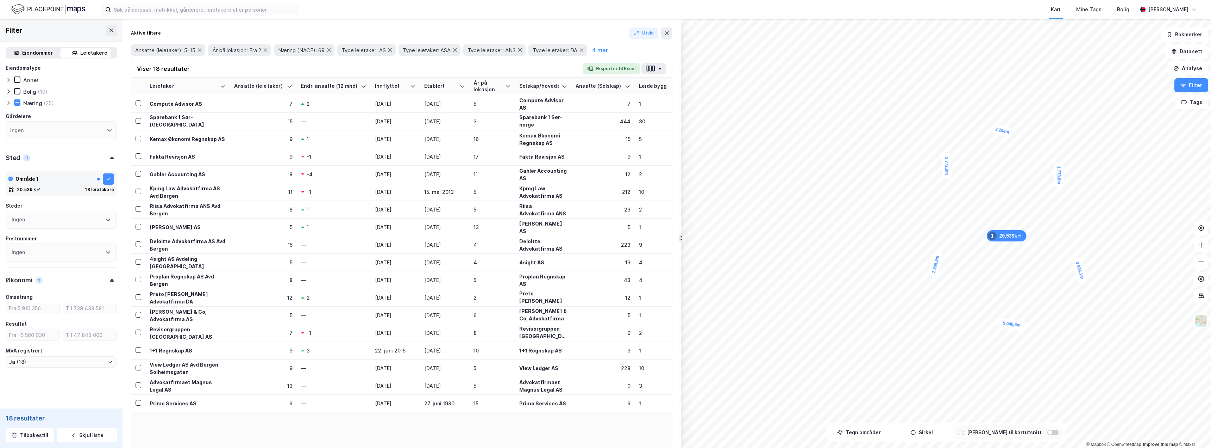
scroll to position [372, 0]
click at [606, 67] on button "Eksporter til Excel" at bounding box center [611, 68] width 57 height 11
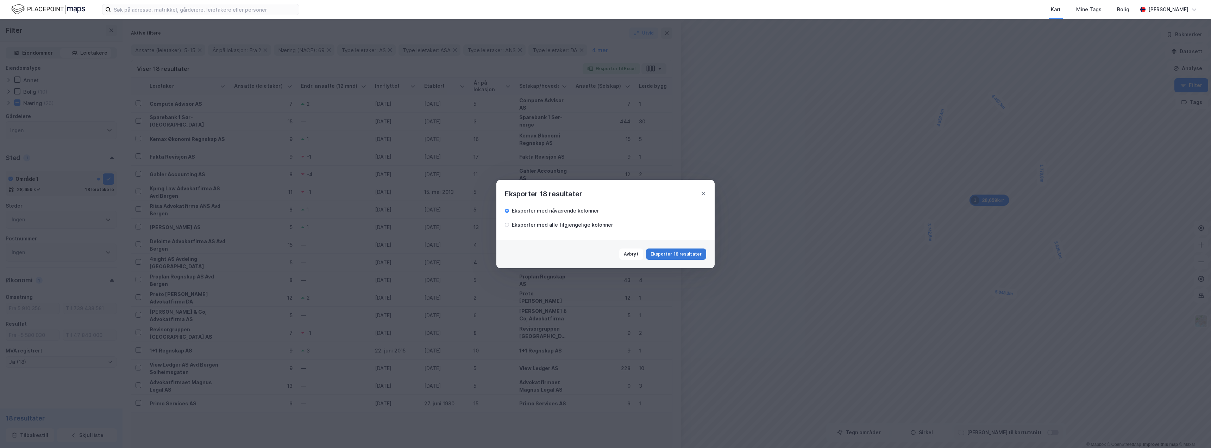
click at [606, 254] on button "Eksporter 18 resultater" at bounding box center [676, 253] width 60 height 11
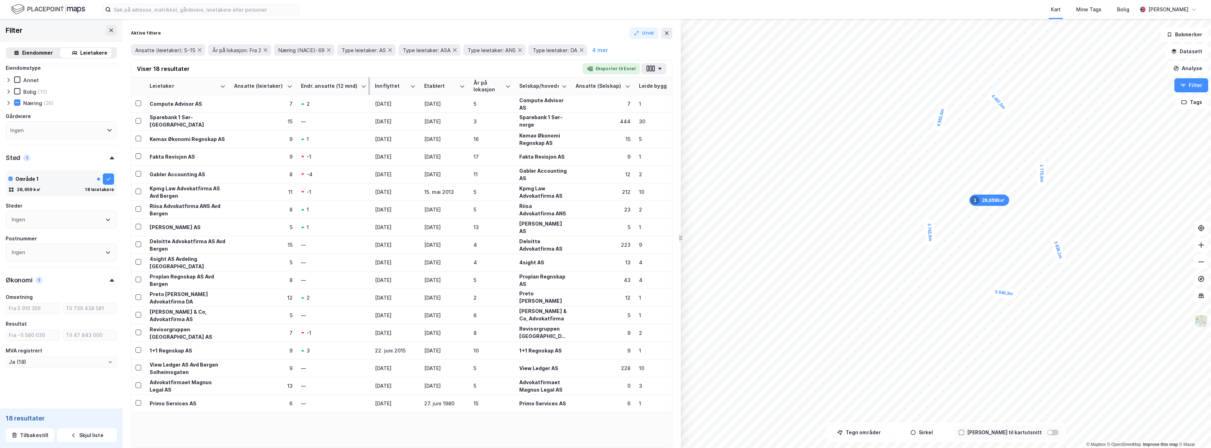
drag, startPoint x: 267, startPoint y: 85, endPoint x: 359, endPoint y: 81, distance: 92.3
click at [359, 81] on tr "Leietaker Ansatte (leietaker) Endr. ansatte (12 mnd) Innflyttet Etablert År på …" at bounding box center [401, 86] width 541 height 18
drag, startPoint x: 265, startPoint y: 85, endPoint x: 371, endPoint y: 87, distance: 106.4
click at [371, 87] on tr "Leietaker Ansatte (leietaker) Endr. ansatte (12 mnd) Innflyttet Etablert År på …" at bounding box center [401, 86] width 541 height 18
drag, startPoint x: 390, startPoint y: 86, endPoint x: 453, endPoint y: 87, distance: 63.0
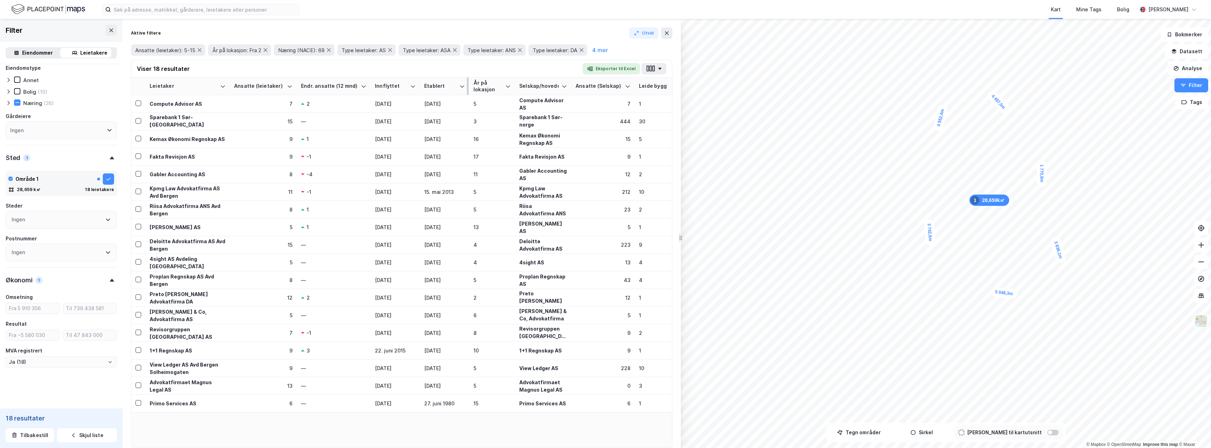
click at [453, 87] on tr "Leietaker Ansatte (leietaker) Endr. ansatte (12 mnd) Innflyttet Etablert År på …" at bounding box center [401, 86] width 541 height 18
